Goal: Information Seeking & Learning: Check status

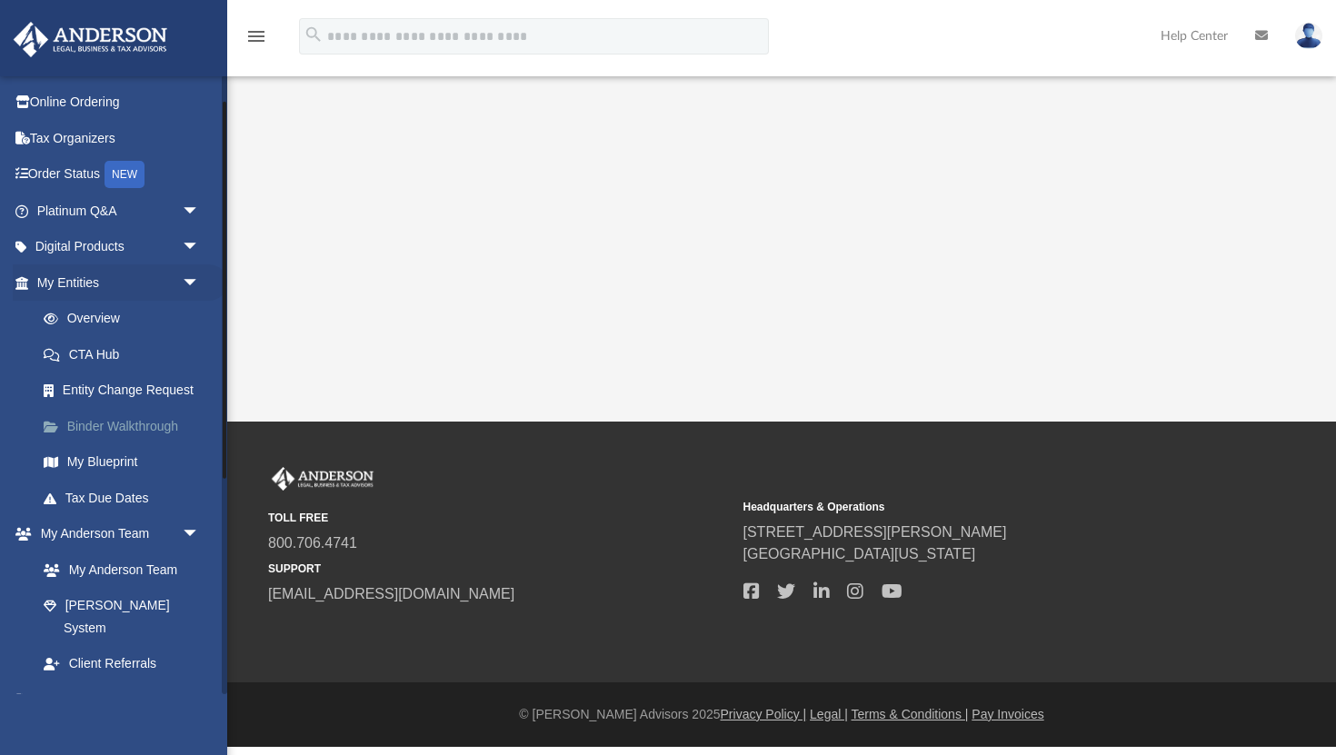
scroll to position [45, 0]
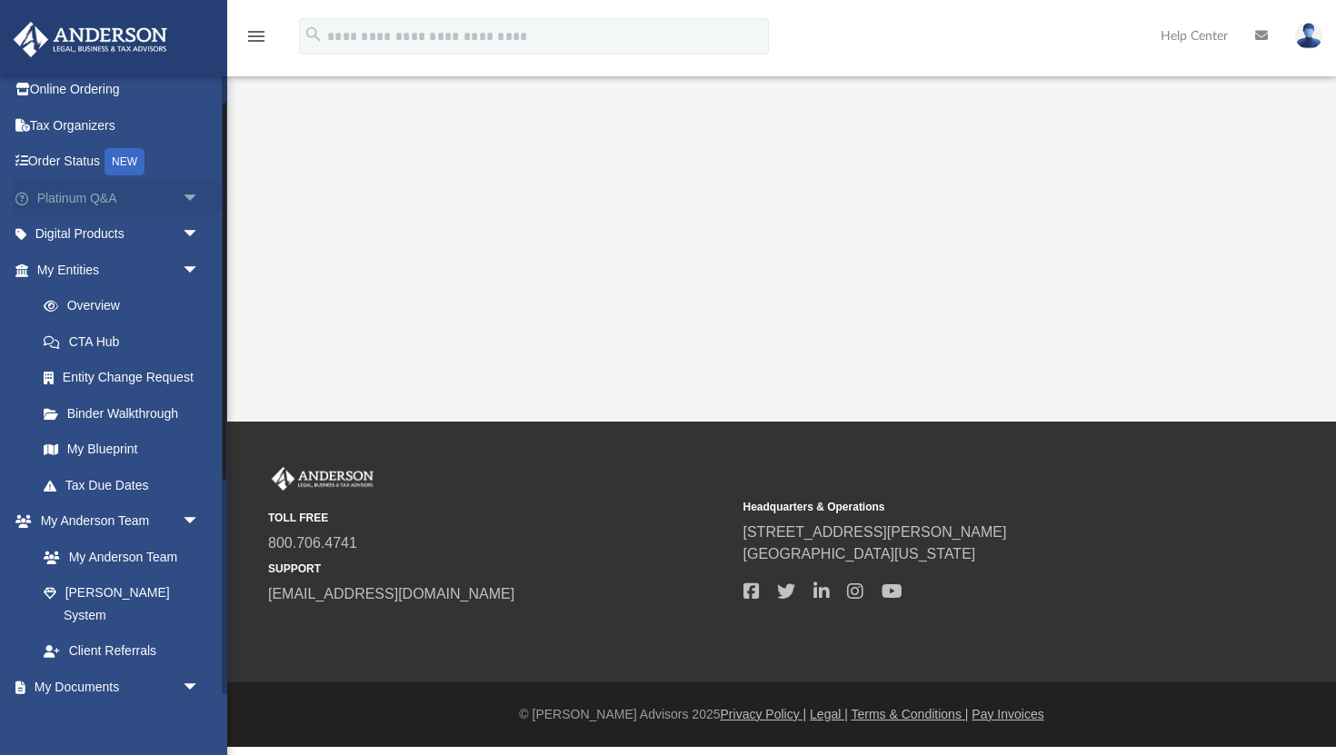
click at [194, 200] on span "arrow_drop_down" at bounding box center [200, 198] width 36 height 37
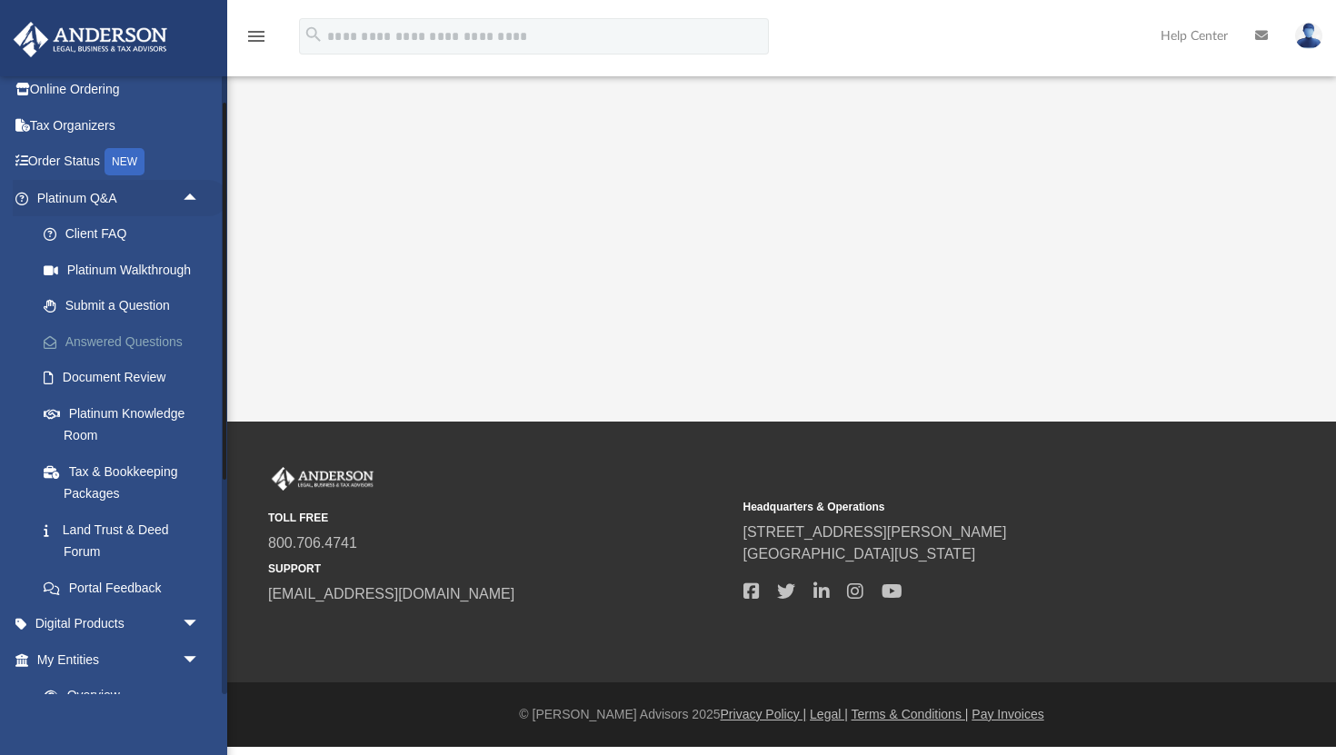
click at [122, 341] on link "Answered Questions" at bounding box center [126, 342] width 202 height 36
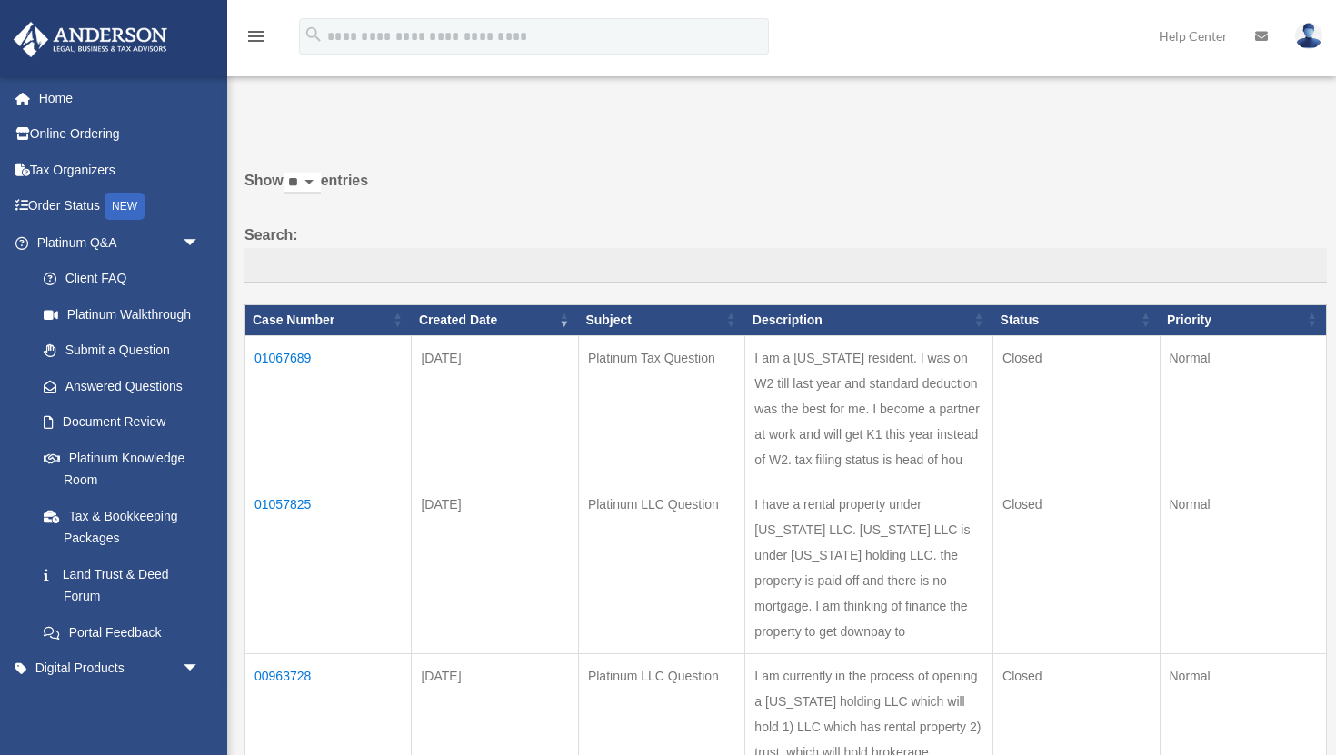
click at [289, 356] on td "01067689" at bounding box center [328, 408] width 166 height 146
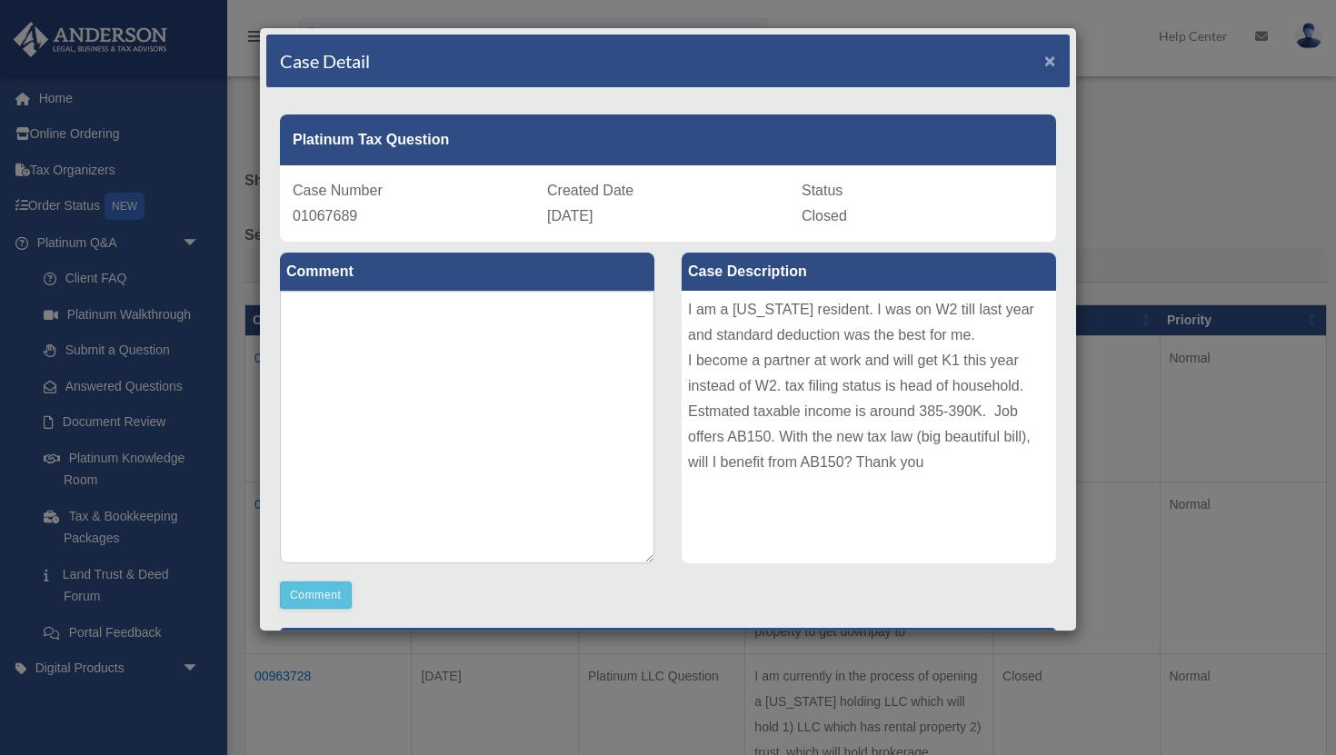
click at [1050, 64] on span "×" at bounding box center [1050, 60] width 12 height 21
